Goal: Task Accomplishment & Management: Use online tool/utility

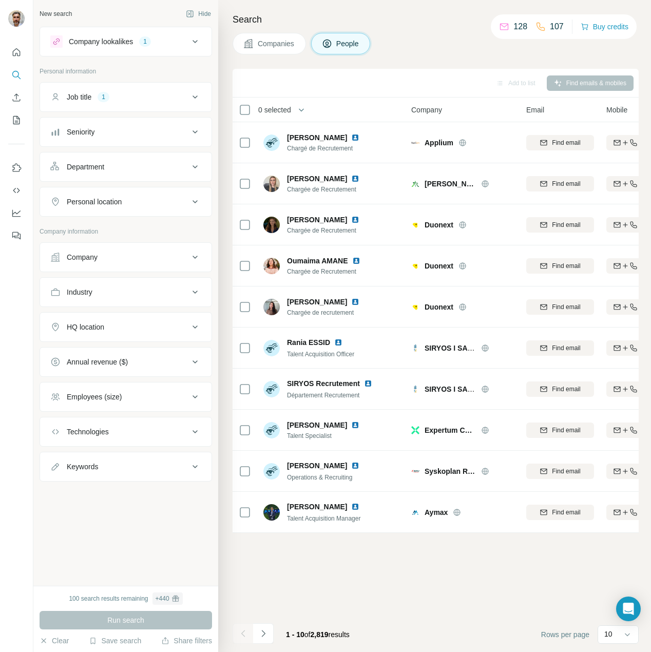
click at [157, 95] on div "Job title 1" at bounding box center [119, 97] width 139 height 10
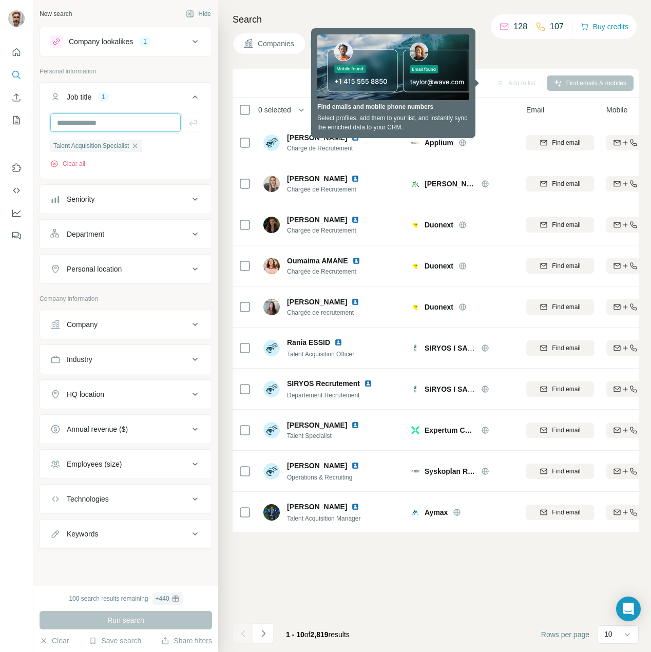
click at [113, 122] on input "text" at bounding box center [115, 122] width 130 height 18
click at [139, 149] on icon "button" at bounding box center [135, 146] width 8 height 8
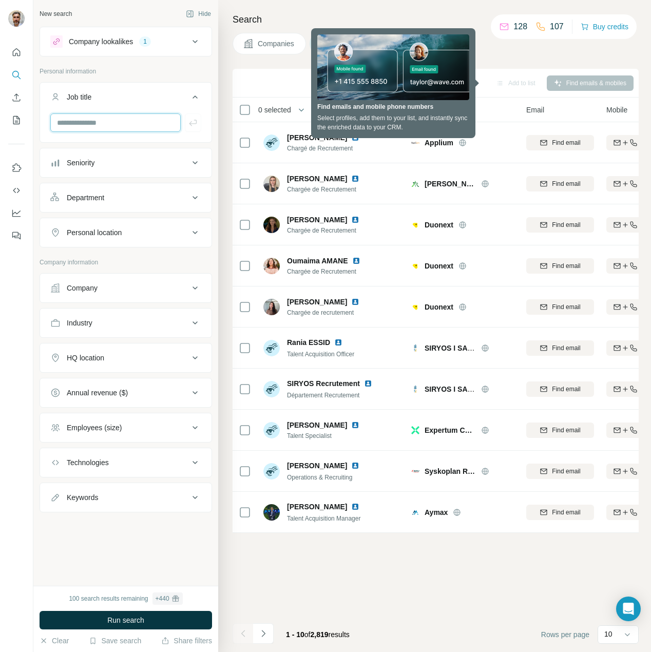
click at [128, 123] on input "text" at bounding box center [115, 122] width 130 height 18
type input "***"
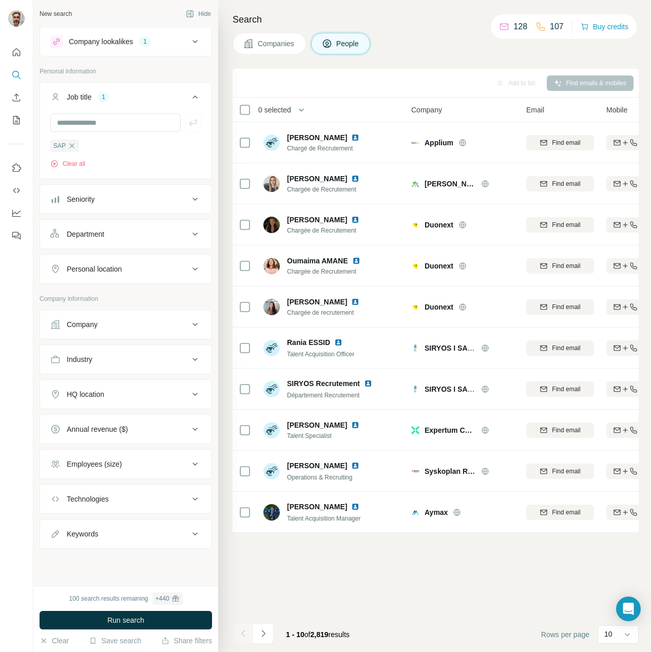
click at [135, 268] on div "Personal location" at bounding box center [119, 269] width 139 height 10
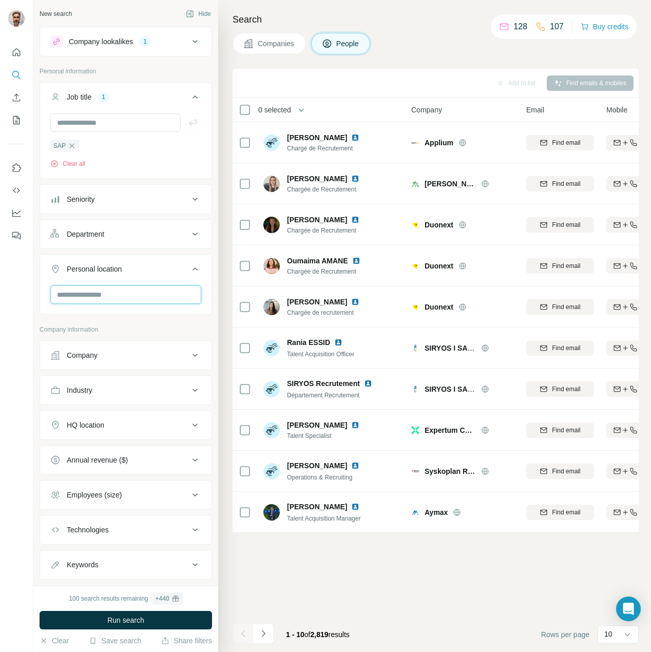
click at [127, 290] on input "text" at bounding box center [125, 294] width 151 height 18
type input "******"
click at [191, 332] on div "🇫🇷 [GEOGRAPHIC_DATA]" at bounding box center [121, 327] width 143 height 42
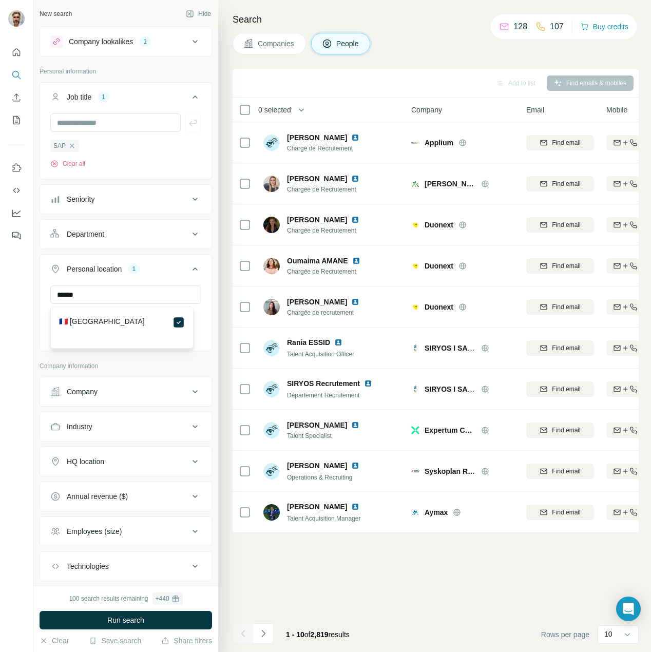
click at [203, 367] on p "Company information" at bounding box center [126, 365] width 172 height 9
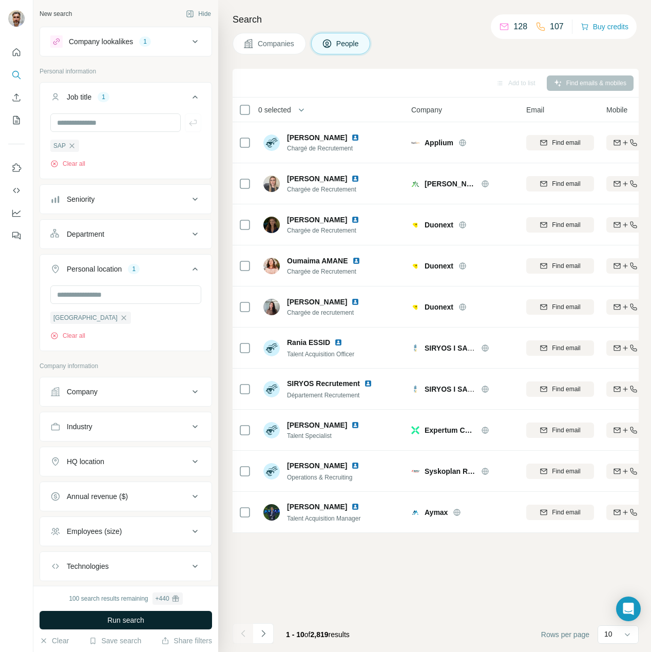
click at [115, 617] on span "Run search" at bounding box center [125, 620] width 37 height 10
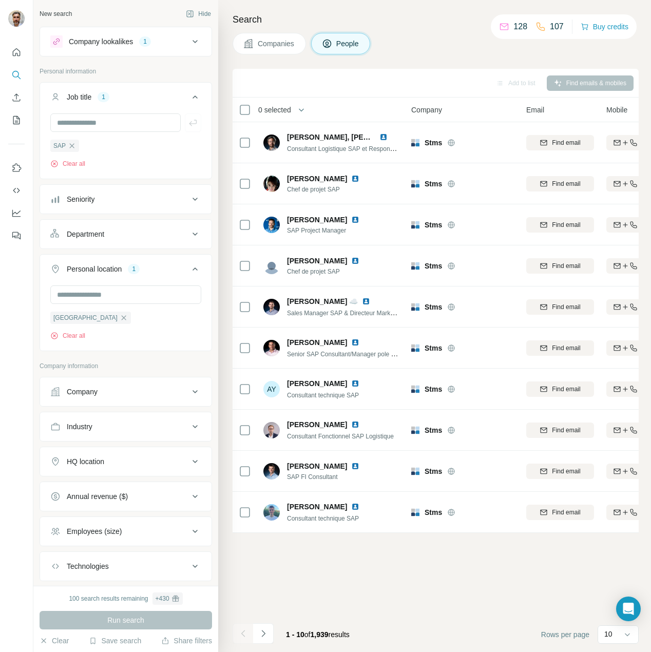
click at [158, 397] on div "Company" at bounding box center [119, 391] width 139 height 10
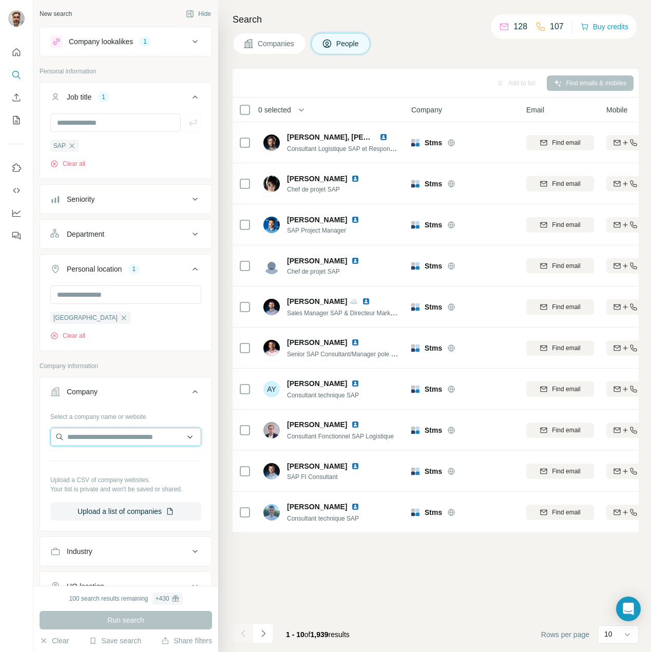
click at [125, 441] on input "text" at bounding box center [125, 436] width 151 height 18
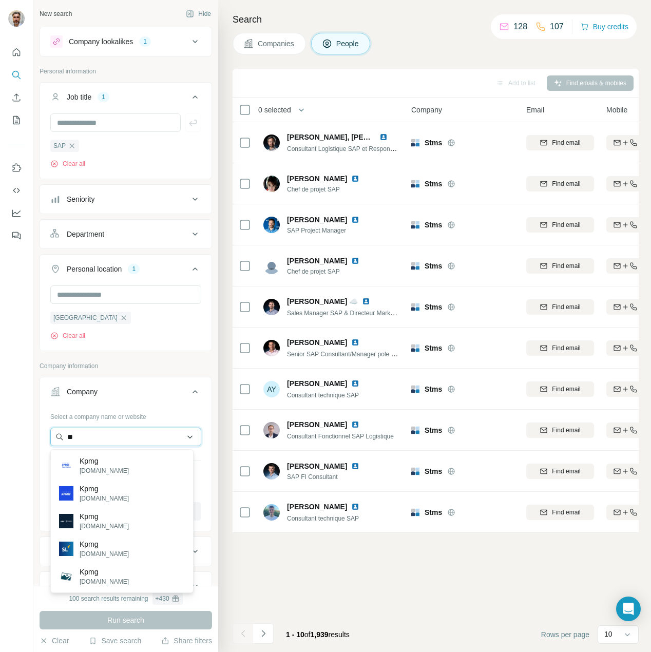
type input "*"
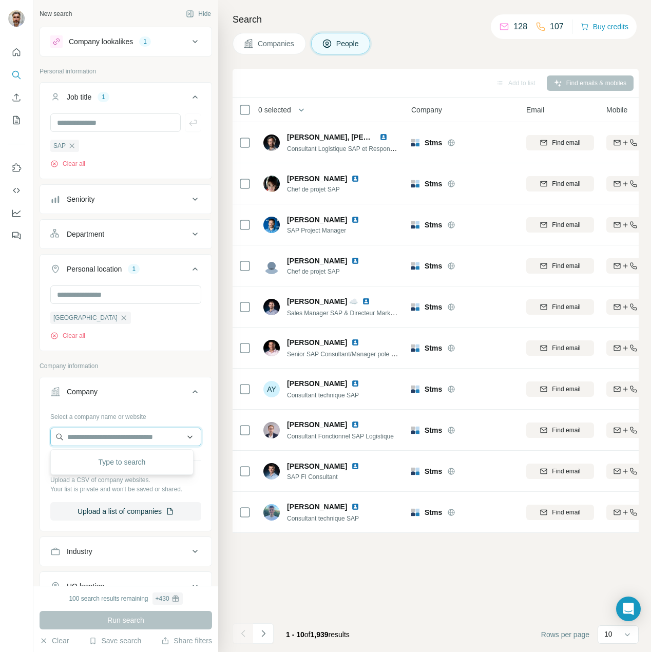
click at [102, 439] on input "text" at bounding box center [125, 436] width 151 height 18
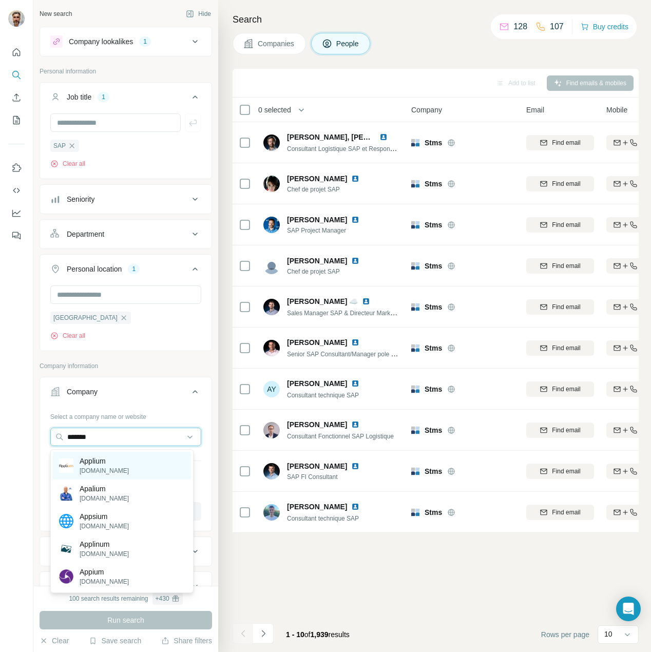
type input "*******"
click at [105, 464] on p "Applium" at bounding box center [104, 461] width 49 height 10
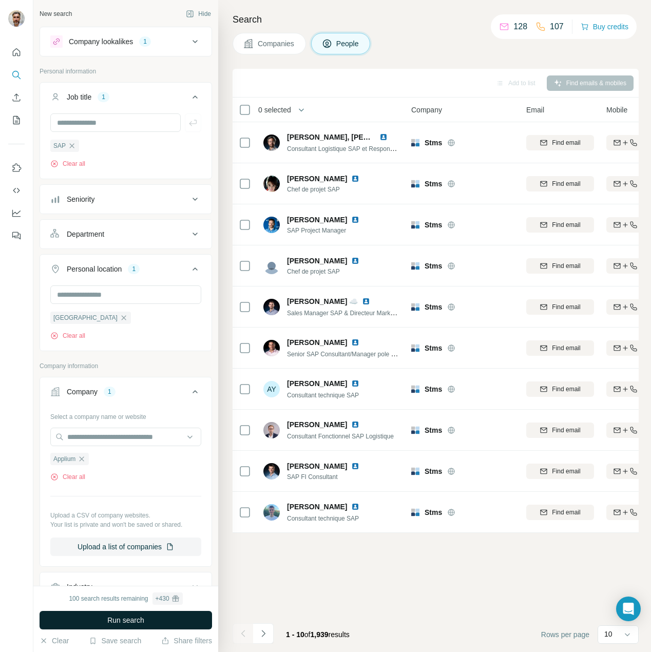
click at [151, 617] on button "Run search" at bounding box center [126, 620] width 172 height 18
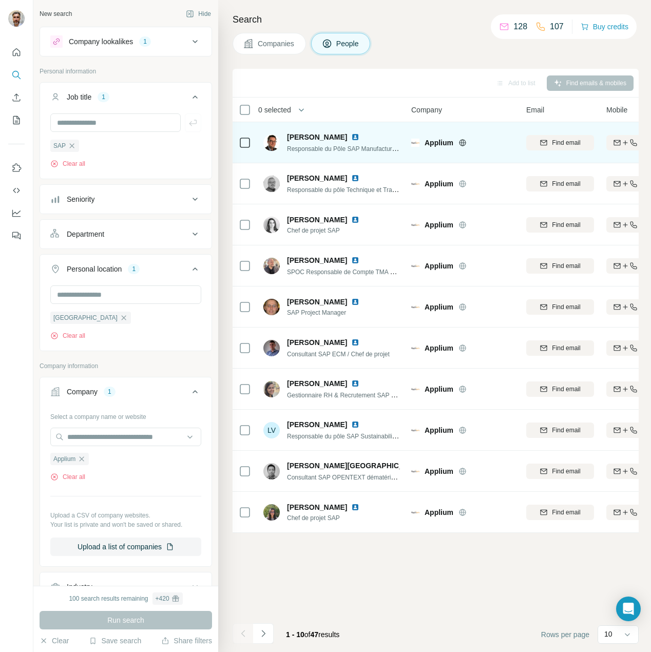
click at [351, 137] on img at bounding box center [355, 137] width 8 height 8
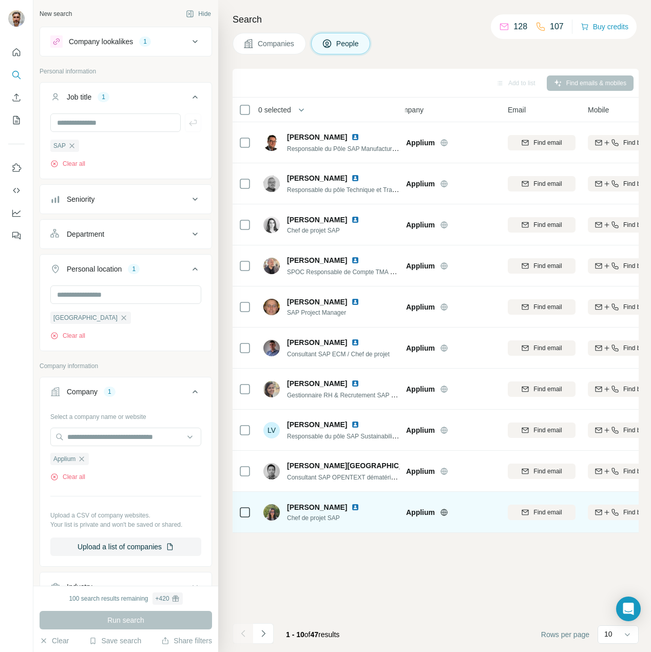
scroll to position [0, 10]
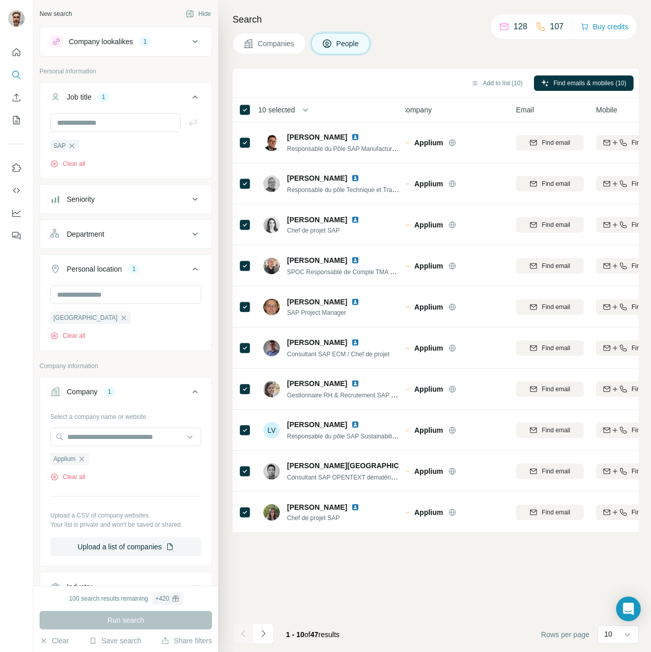
click at [288, 111] on span "10 selected" at bounding box center [276, 110] width 37 height 10
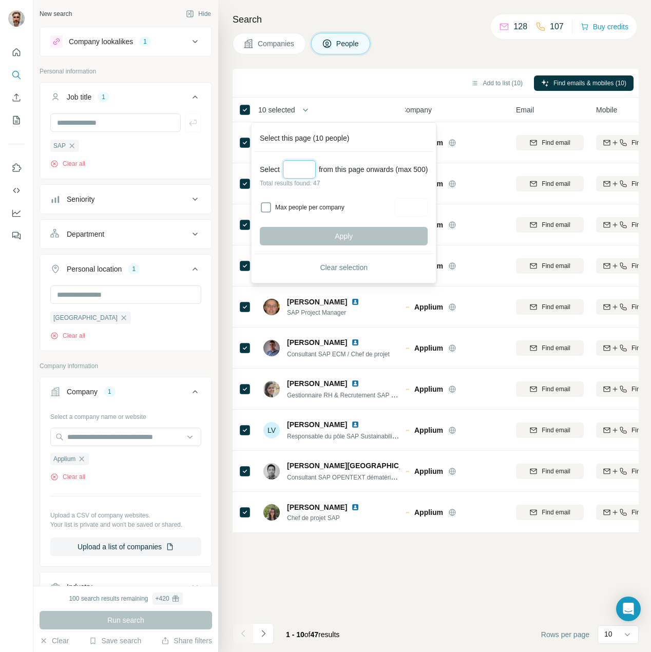
click at [303, 168] on input "Select a number (up to 500)" at bounding box center [299, 169] width 33 height 18
click at [293, 203] on label "Max people per company" at bounding box center [333, 207] width 116 height 9
click at [332, 230] on div "Apply" at bounding box center [344, 236] width 168 height 18
click at [342, 247] on div "Select ** from this page onwards (max 500) Total results found: 47 Max people p…" at bounding box center [344, 203] width 180 height 102
click at [295, 210] on label "Max people per company" at bounding box center [333, 207] width 116 height 9
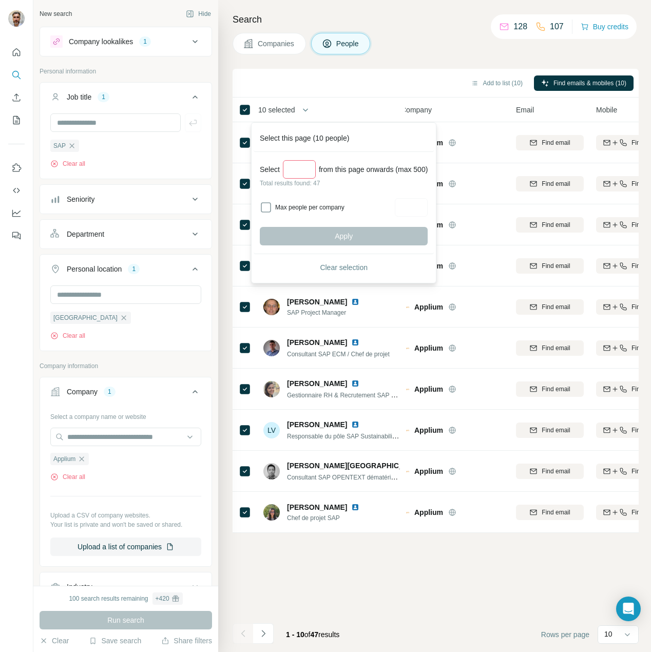
click at [347, 233] on div "Apply" at bounding box center [344, 236] width 168 height 18
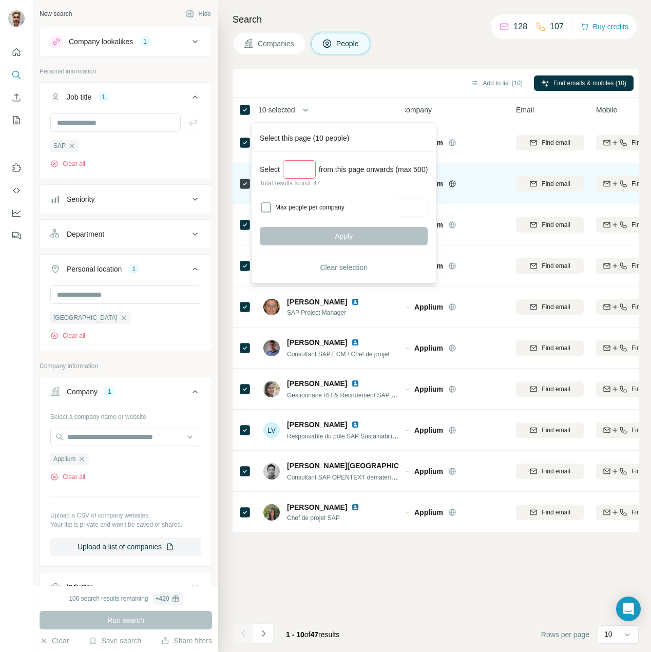
drag, startPoint x: 287, startPoint y: 168, endPoint x: 250, endPoint y: 172, distance: 37.7
click at [250, 172] on body "New search Hide Company lookalikes 1 Personal information Job title 1 SAP Clear…" at bounding box center [325, 326] width 651 height 652
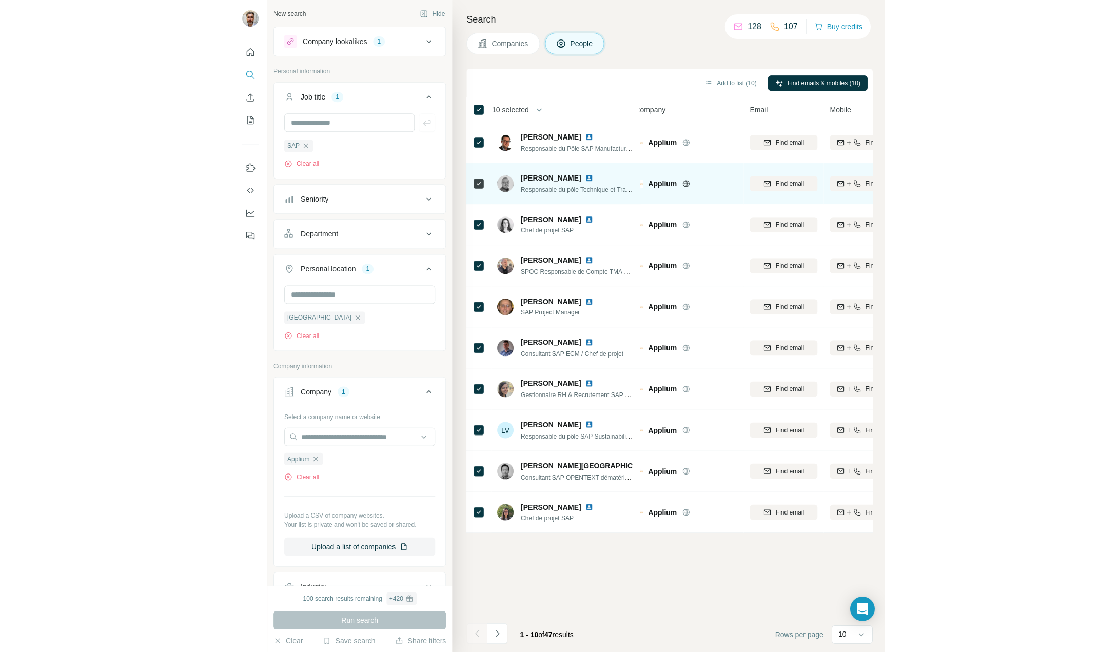
scroll to position [43, 0]
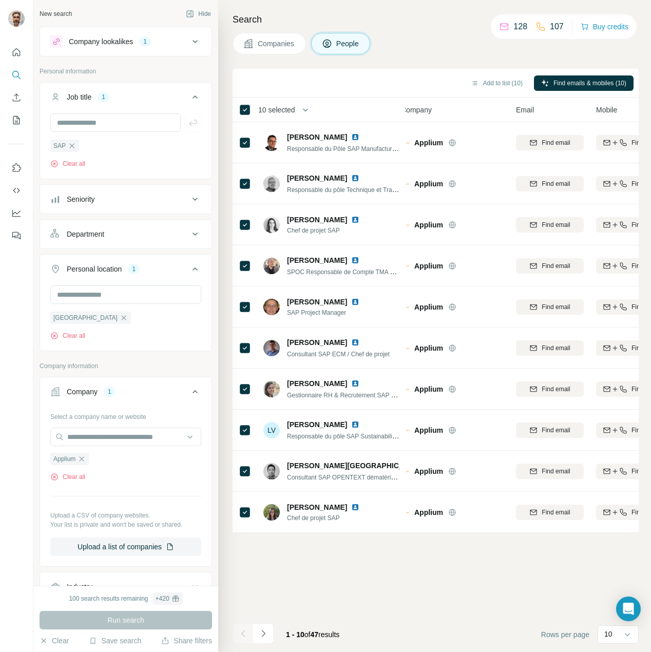
type input "**"
click at [281, 106] on span "10 selected" at bounding box center [276, 110] width 37 height 10
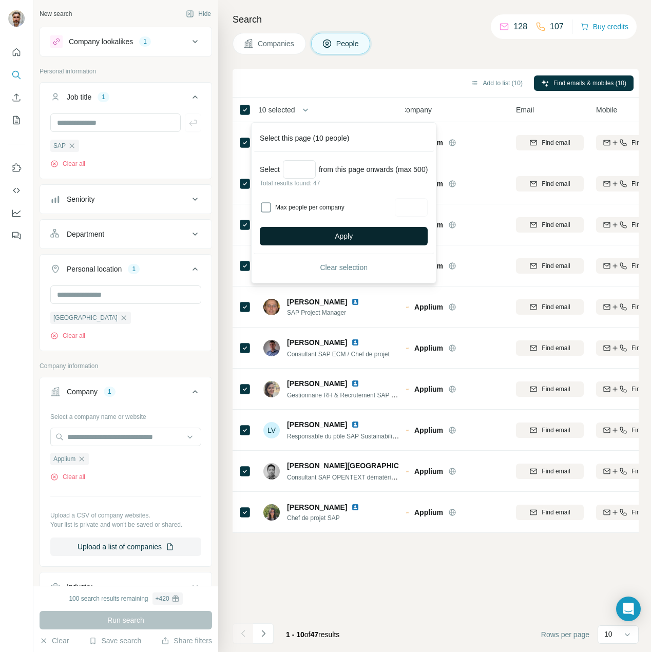
click at [332, 237] on button "Apply" at bounding box center [344, 236] width 168 height 18
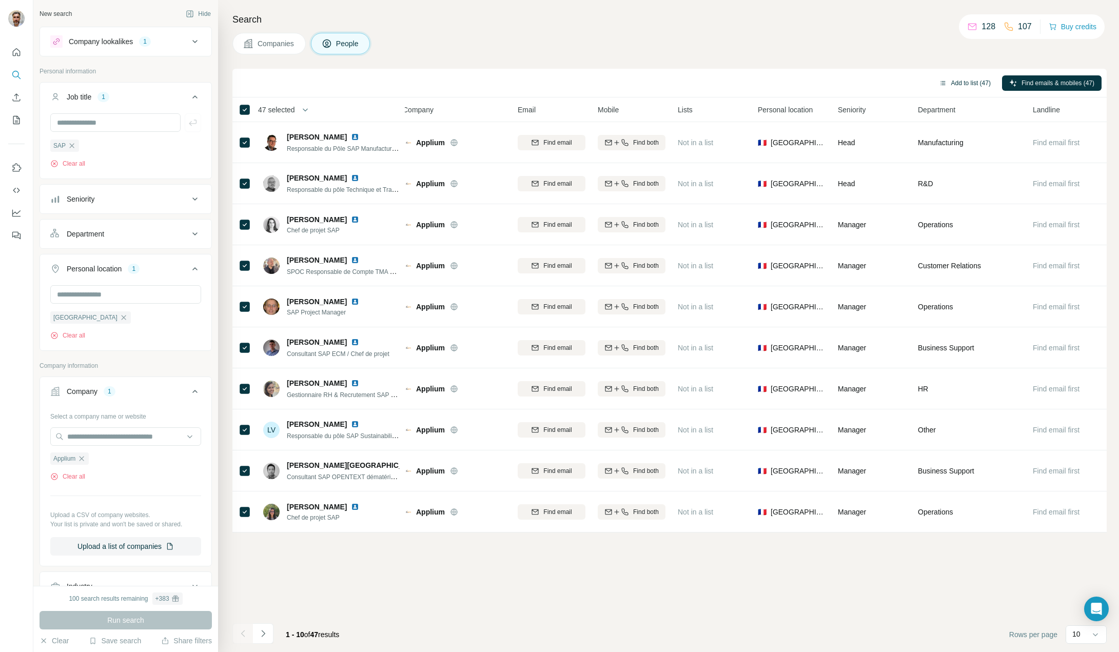
click at [650, 80] on button "Add to list (47)" at bounding box center [965, 82] width 66 height 15
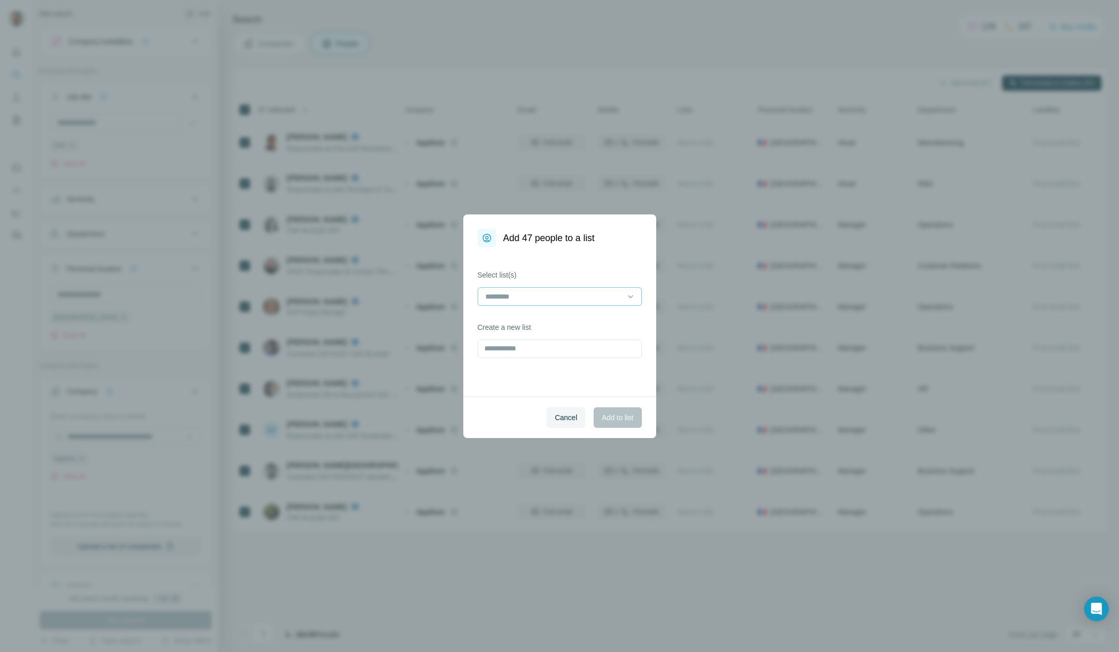
click at [543, 297] on input at bounding box center [553, 296] width 139 height 11
click at [525, 357] on input "text" at bounding box center [560, 349] width 164 height 18
click at [525, 297] on input at bounding box center [553, 296] width 139 height 11
click at [519, 341] on input "text" at bounding box center [560, 349] width 164 height 18
click at [518, 349] on input "text" at bounding box center [560, 349] width 164 height 18
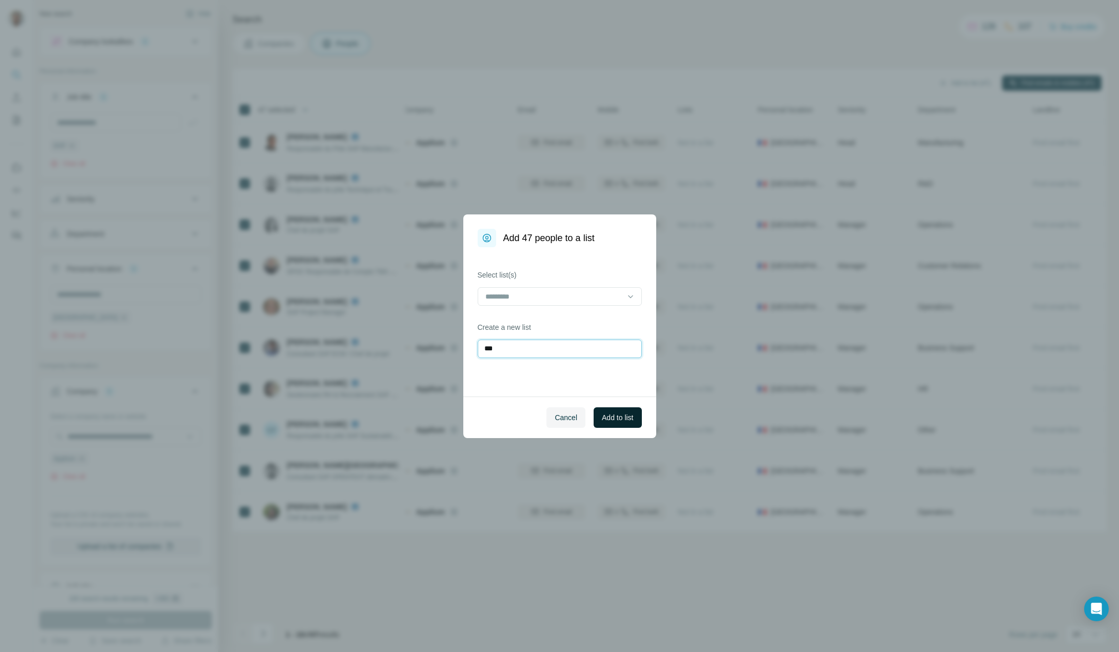
type input "***"
click at [616, 424] on button "Add to list" at bounding box center [618, 417] width 48 height 21
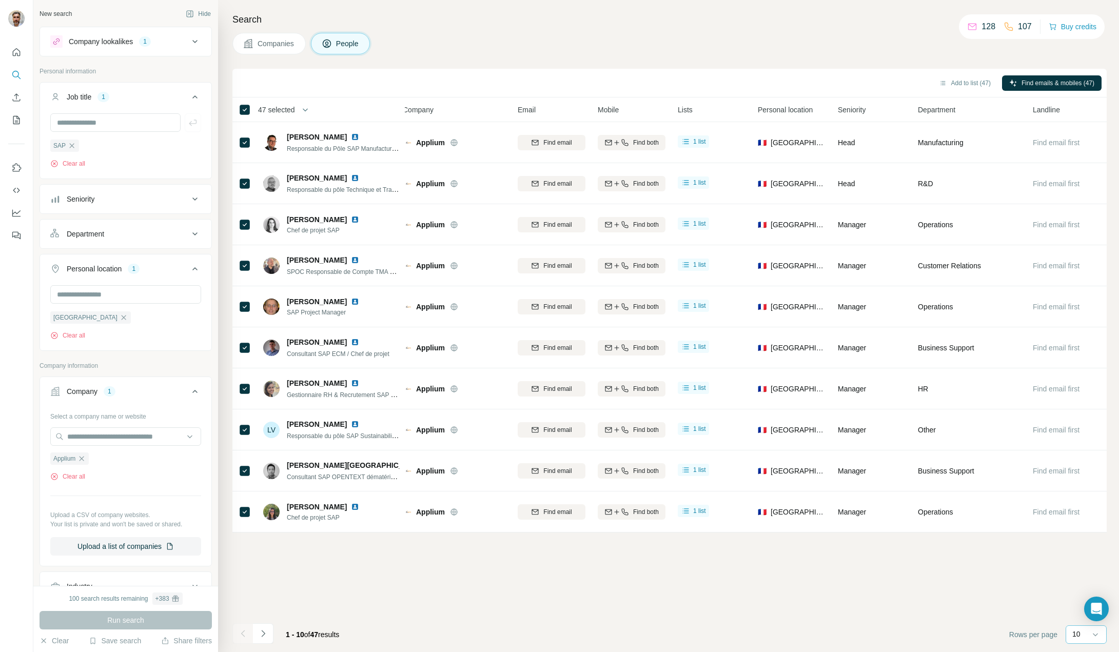
click at [650, 634] on div "10" at bounding box center [1086, 634] width 26 height 10
click at [650, 557] on p "60" at bounding box center [1079, 556] width 8 height 10
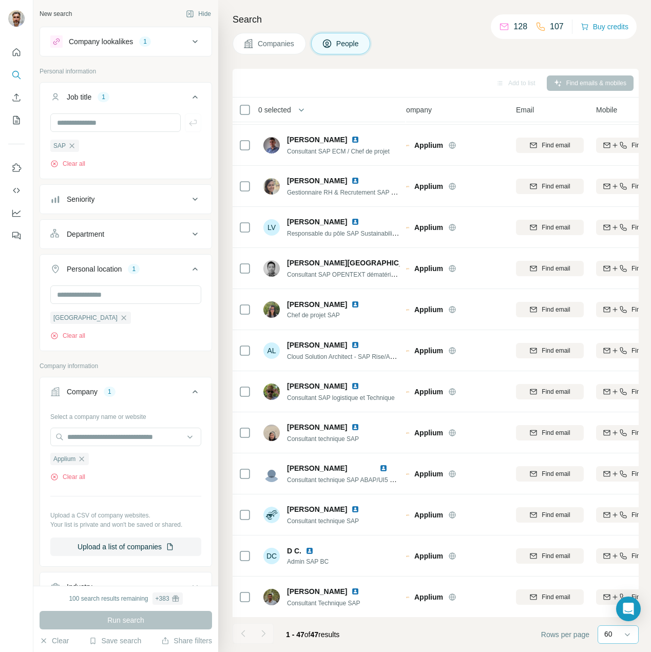
scroll to position [0, 10]
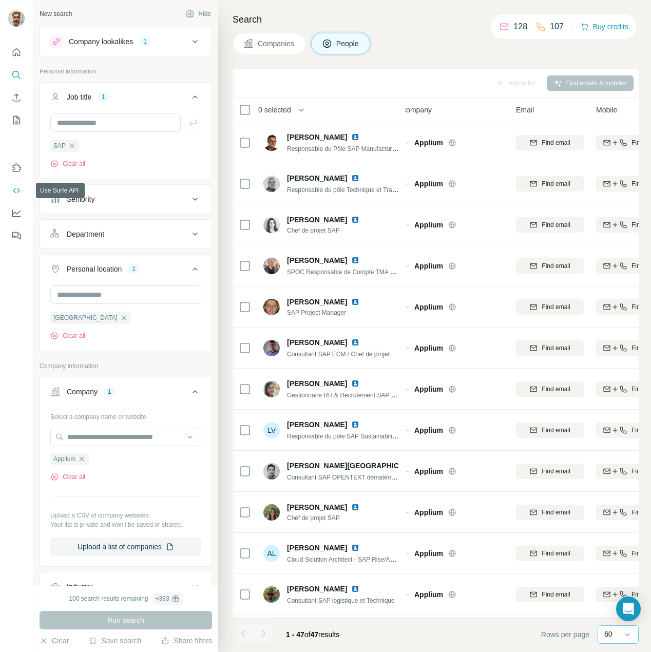
click at [18, 191] on icon "Use Surfe API" at bounding box center [16, 190] width 7 height 5
